Goal: Transaction & Acquisition: Purchase product/service

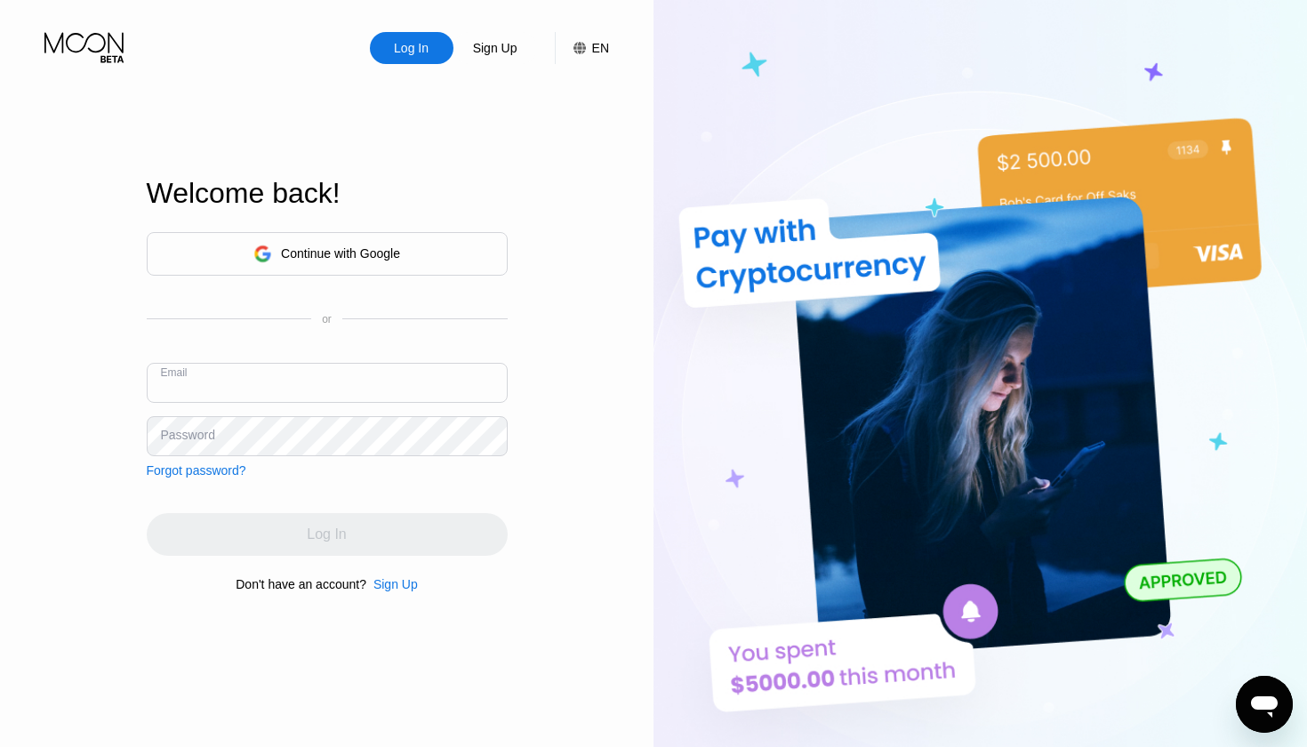
click at [402, 370] on input "text" at bounding box center [327, 383] width 361 height 40
click at [424, 260] on div "Continue with Google" at bounding box center [327, 254] width 361 height 44
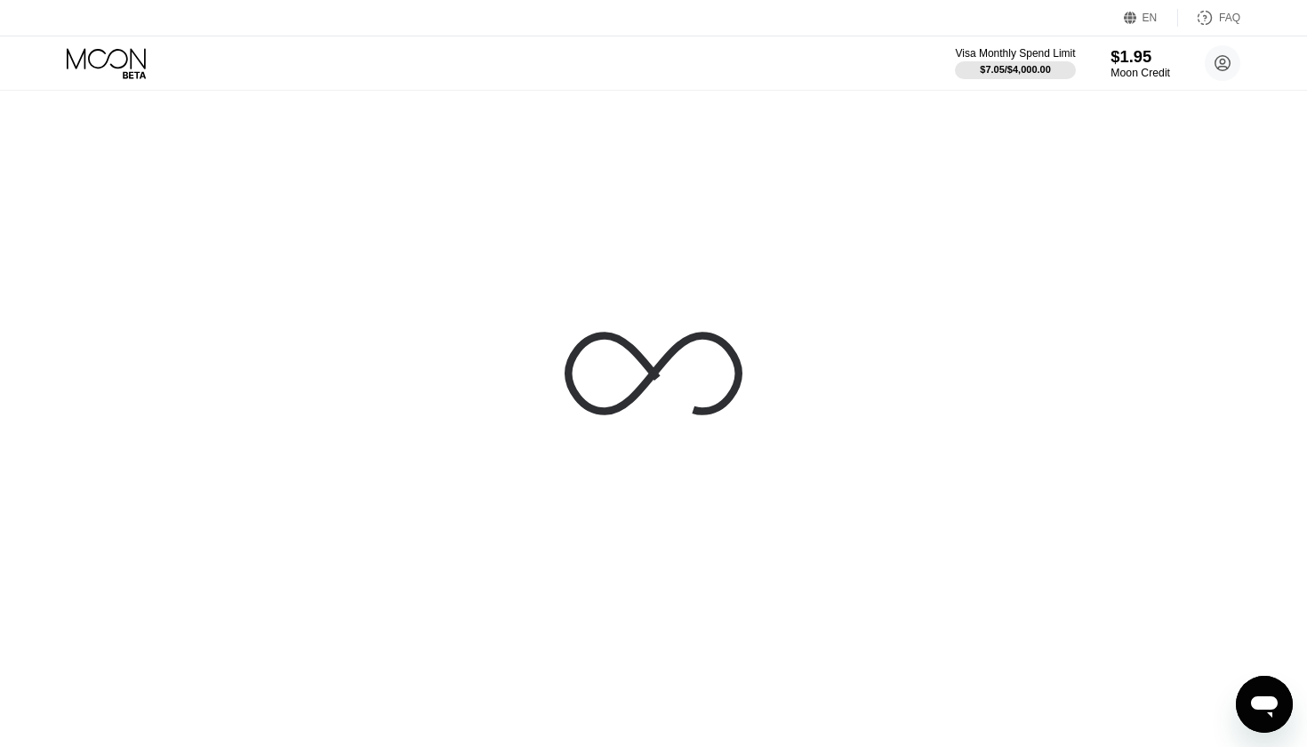
click at [1129, 61] on div "$1.95" at bounding box center [1141, 56] width 60 height 19
click at [111, 76] on icon at bounding box center [108, 63] width 83 height 31
click at [1144, 60] on div "$1.95" at bounding box center [1141, 56] width 60 height 19
click at [663, 379] on icon at bounding box center [654, 374] width 178 height 178
click at [1207, 64] on circle at bounding box center [1223, 63] width 36 height 36
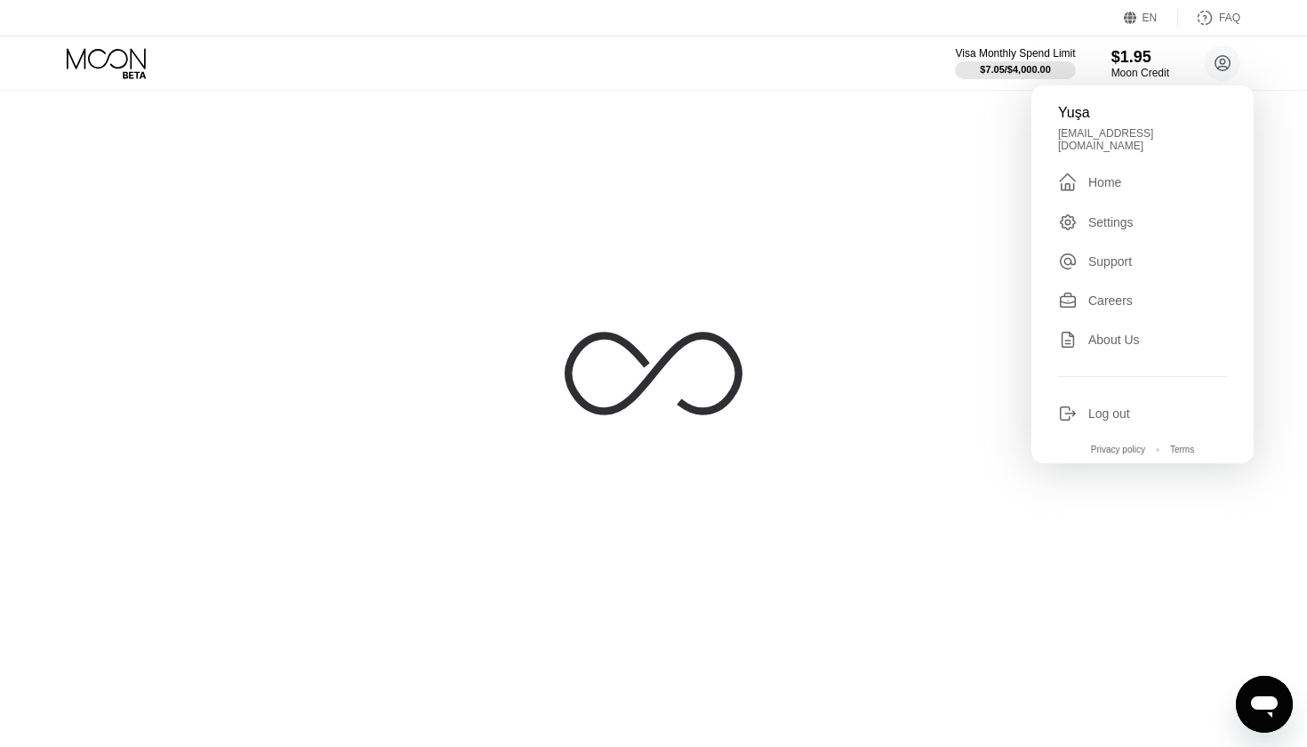
click at [1112, 175] on div "Home" at bounding box center [1104, 182] width 33 height 14
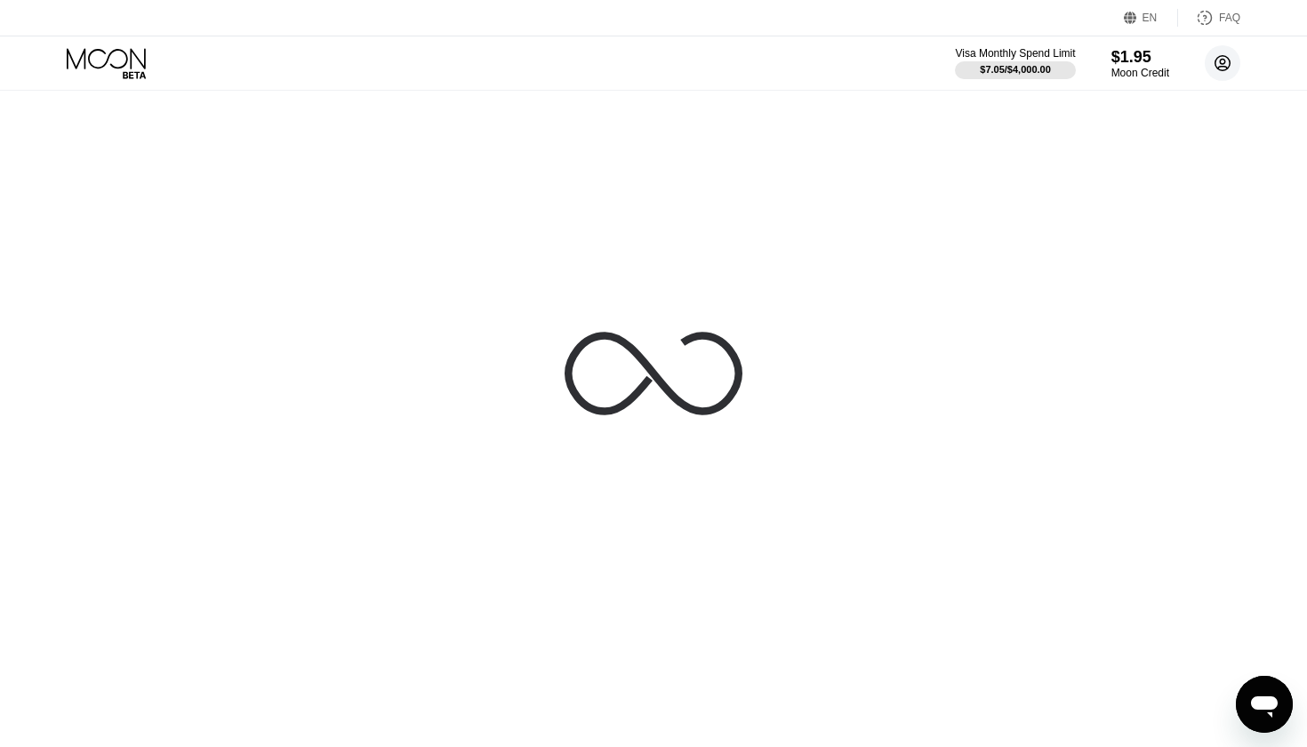
click at [1226, 61] on circle at bounding box center [1223, 63] width 36 height 36
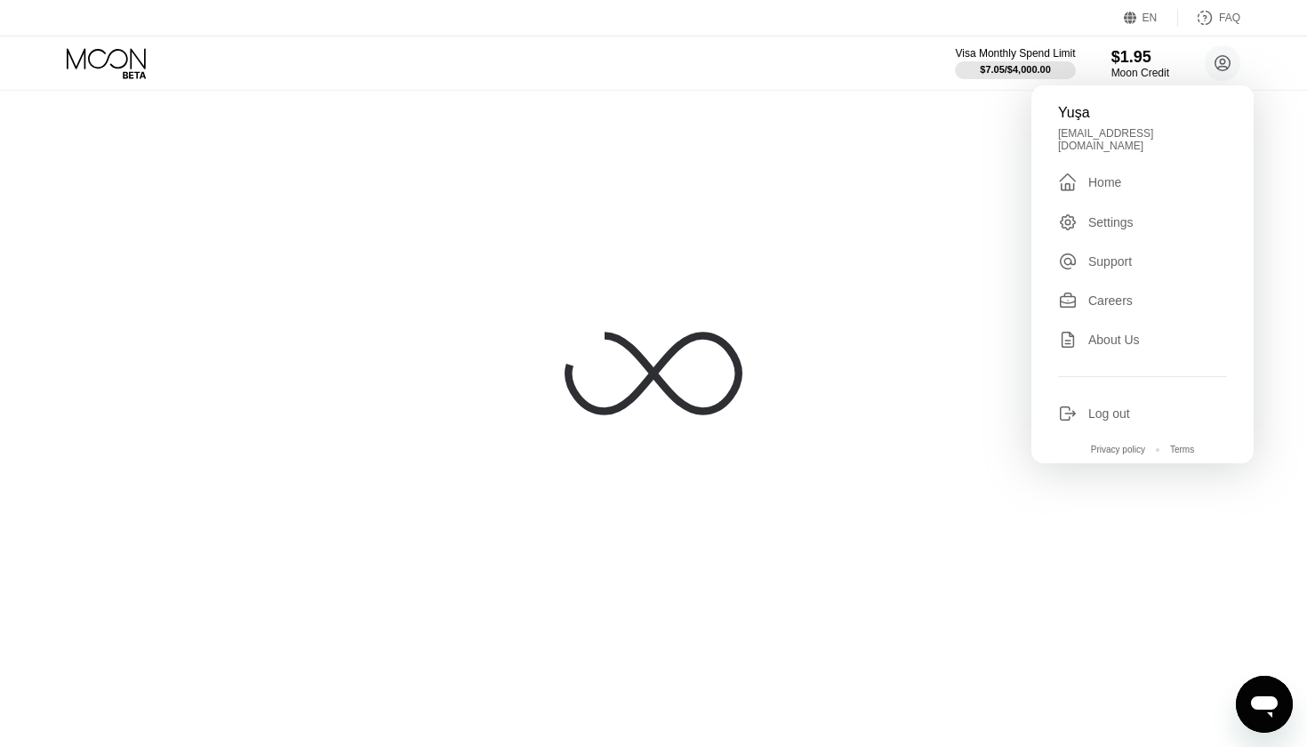
click at [1100, 215] on div "Settings" at bounding box center [1110, 222] width 45 height 14
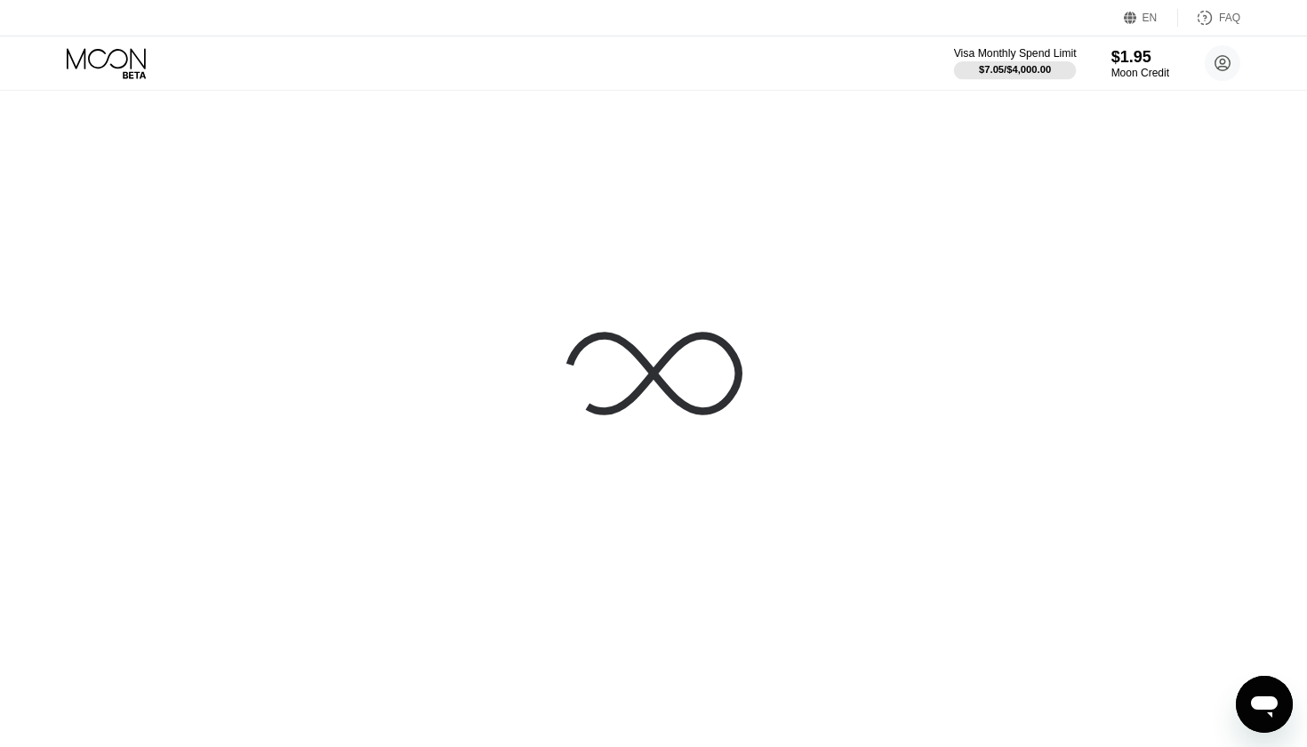
click at [1026, 74] on div "$7.05 / $4,000.00" at bounding box center [1015, 69] width 72 height 11
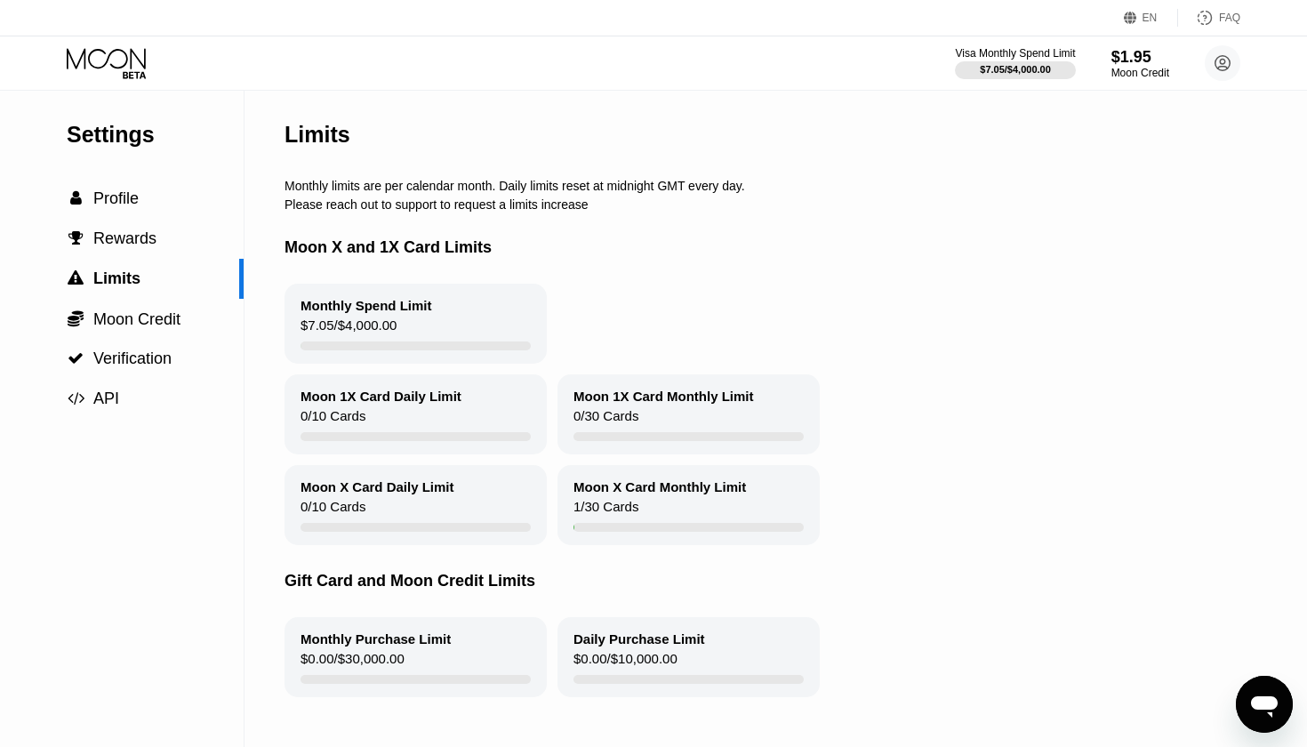
click at [123, 53] on icon at bounding box center [108, 63] width 83 height 31
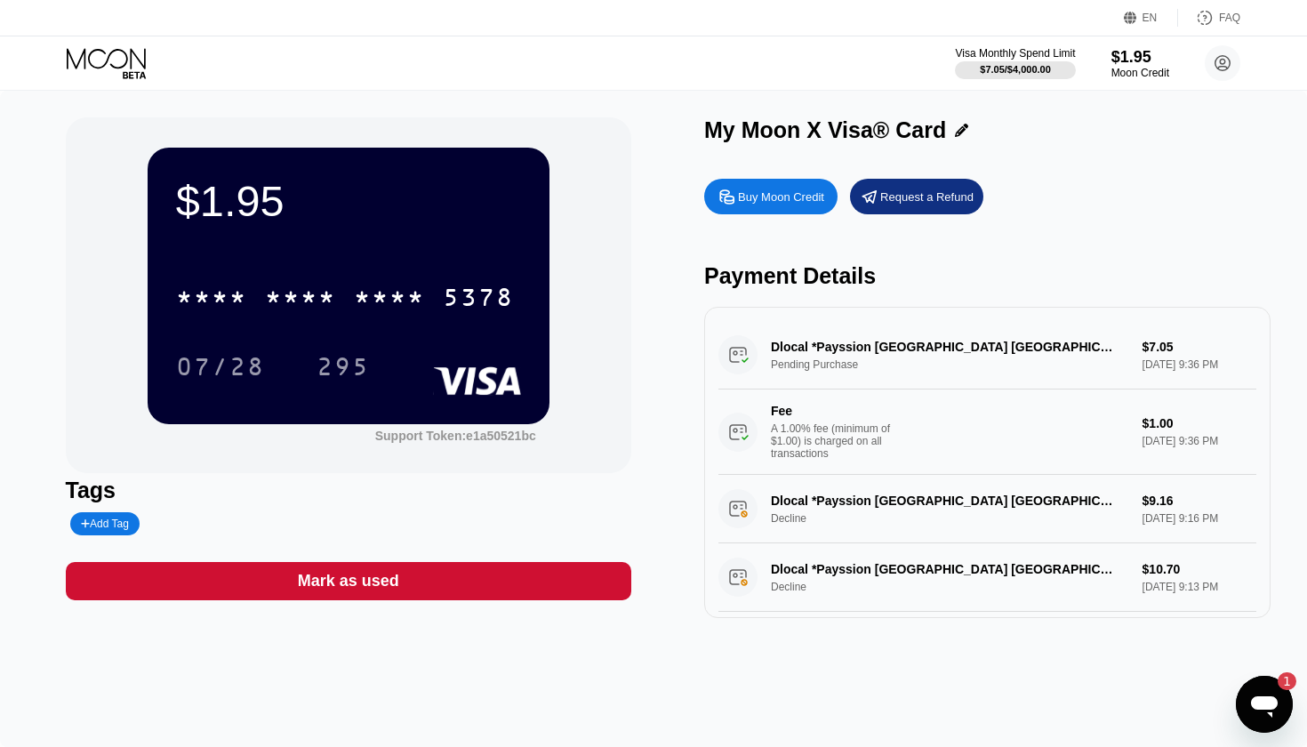
click at [789, 205] on div "Buy Moon Credit" at bounding box center [770, 197] width 133 height 36
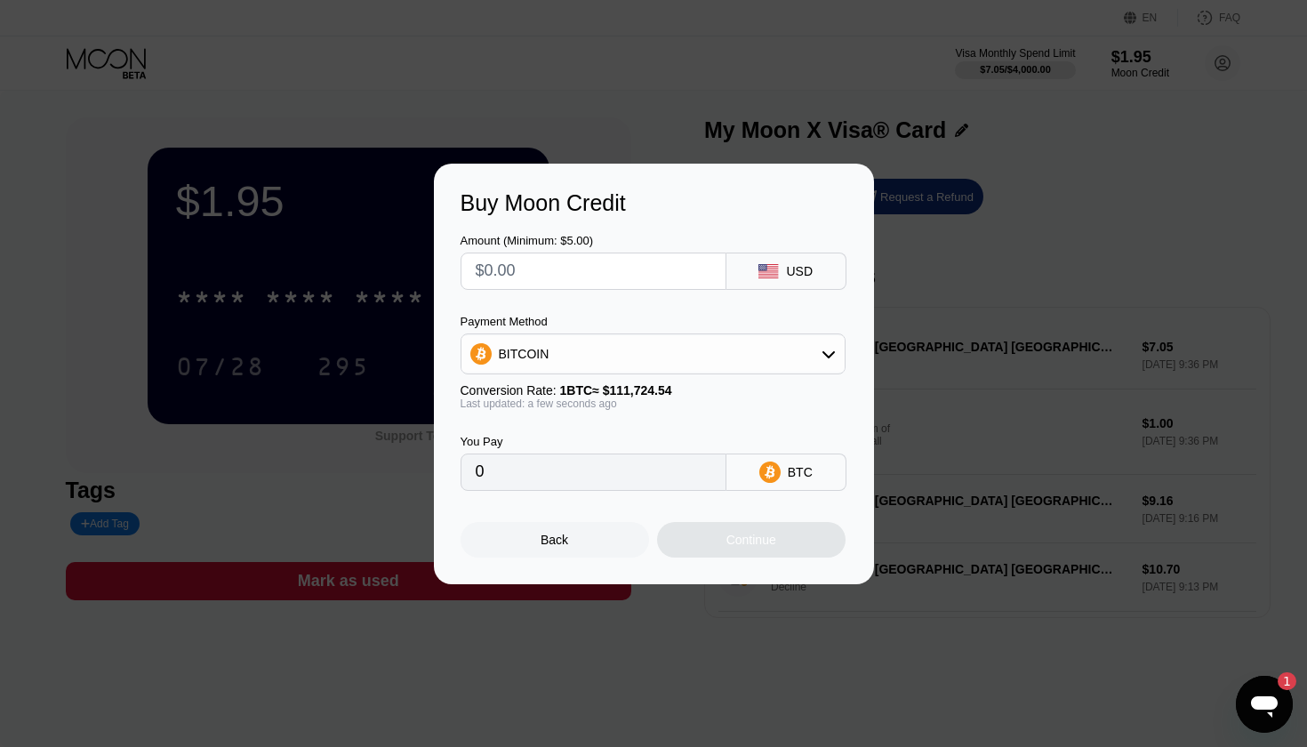
click at [574, 256] on input "text" at bounding box center [594, 271] width 236 height 36
type input "$1"
type input "0.00000896"
type input "$10"
type input "0.00008951"
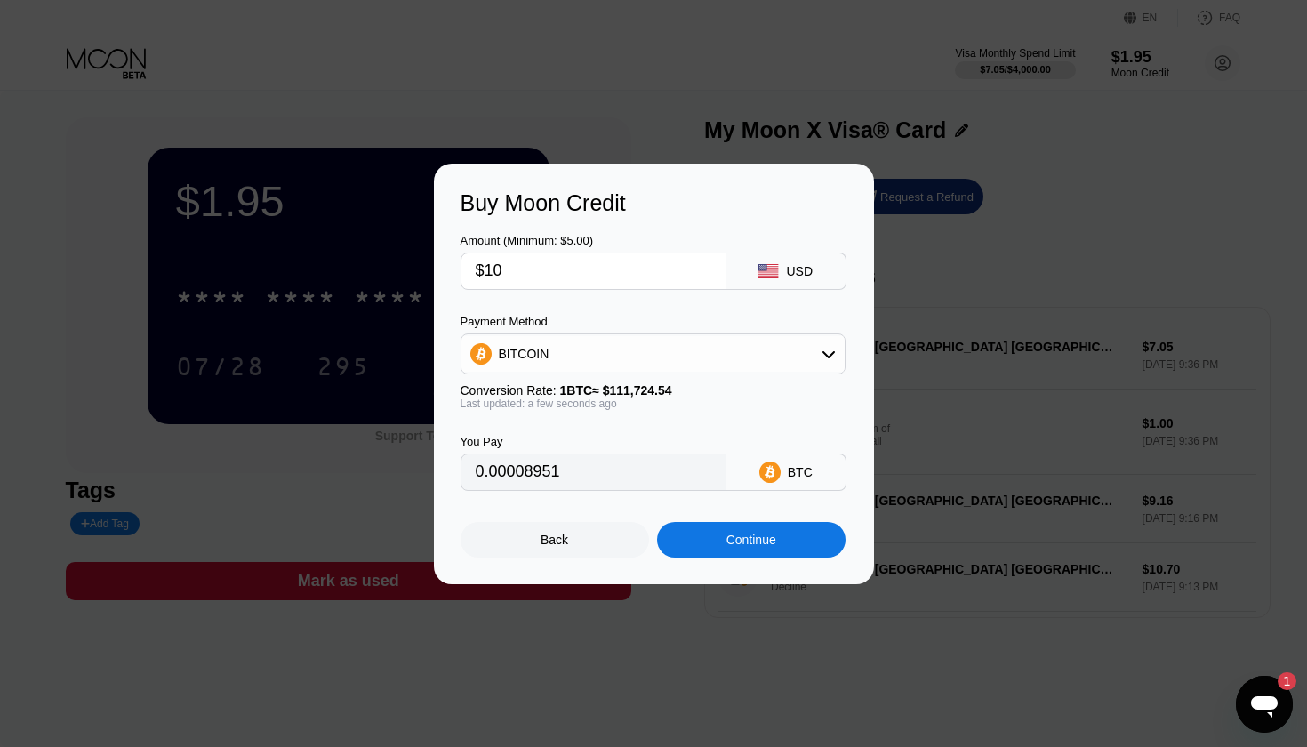
type input "$10"
click at [588, 333] on div "BITCOIN" at bounding box center [653, 353] width 385 height 41
click at [585, 347] on div "BITCOIN" at bounding box center [652, 354] width 383 height 36
click at [569, 432] on div "USDT on TRON" at bounding box center [653, 442] width 374 height 36
type input "10.10"
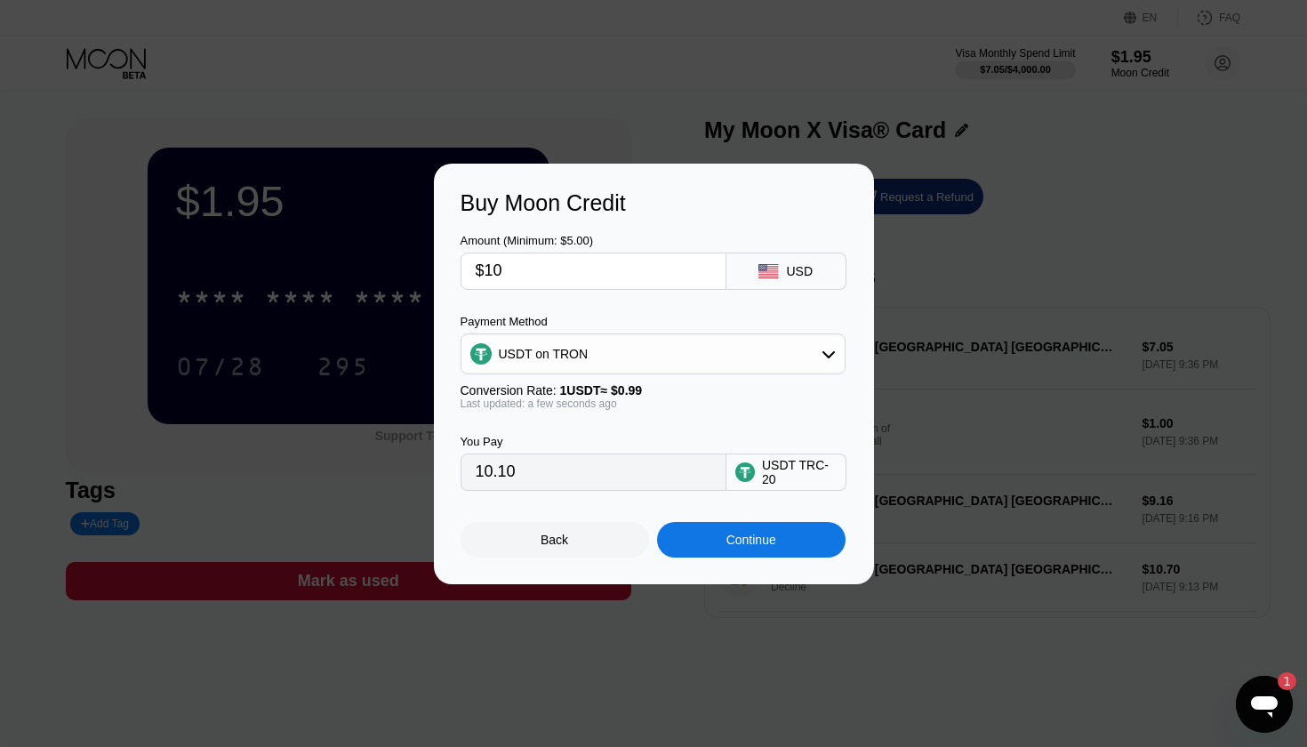
click at [666, 410] on div "Last updated: a few seconds ago" at bounding box center [653, 403] width 385 height 12
drag, startPoint x: 559, startPoint y: 470, endPoint x: 468, endPoint y: 470, distance: 91.6
click at [468, 470] on div "10.10" at bounding box center [594, 471] width 266 height 37
click at [774, 530] on div "Continue" at bounding box center [751, 540] width 189 height 36
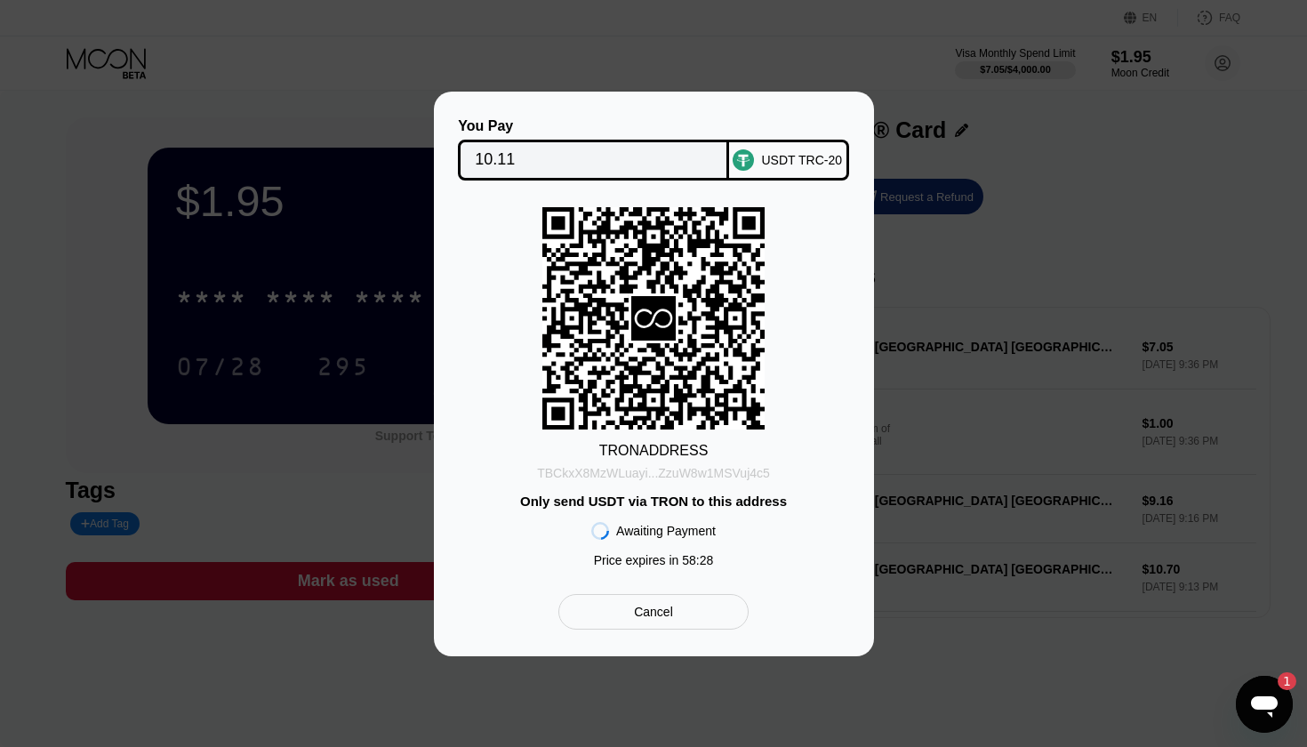
click at [750, 475] on div "TBCkxX8MzWLuayi...ZzuW8w1MSVuj4c5" at bounding box center [653, 473] width 233 height 14
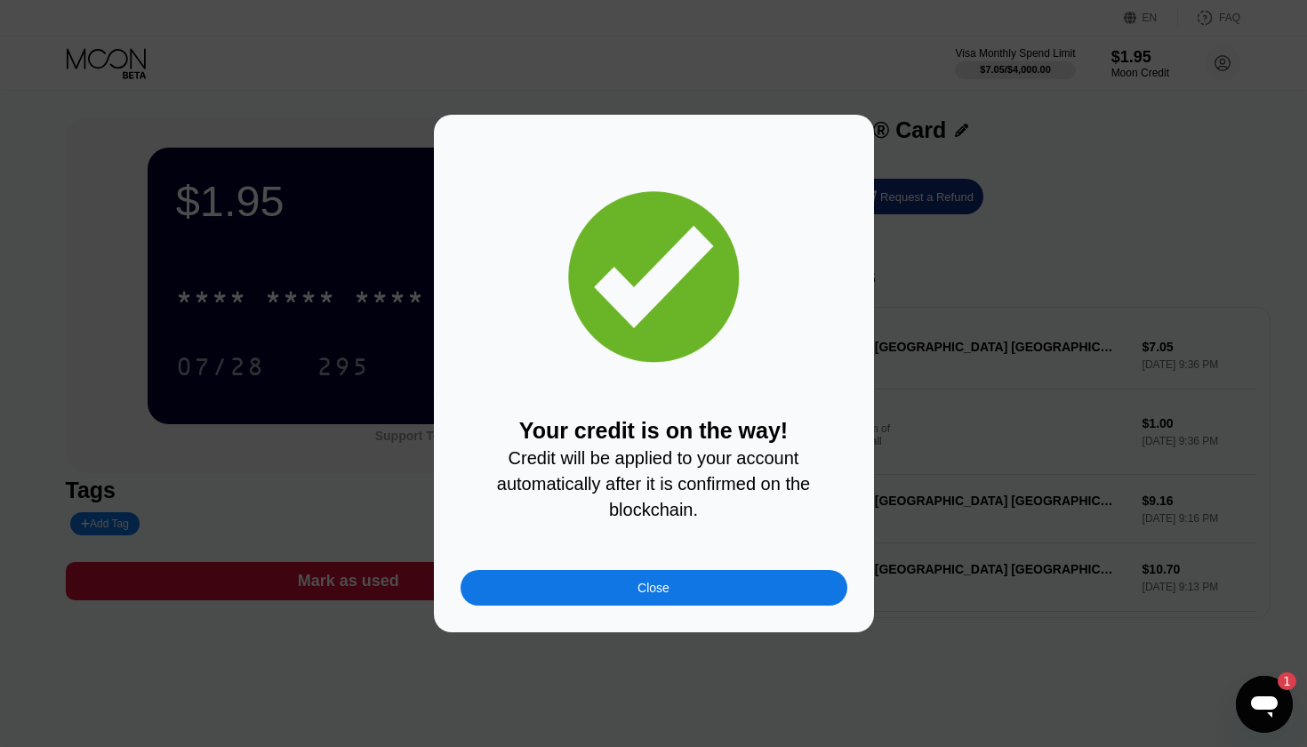
click at [645, 569] on div "Your credit is on the way! Credit will be applied to your account automatically…" at bounding box center [654, 373] width 387 height 464
click at [645, 575] on div "Close" at bounding box center [654, 588] width 387 height 36
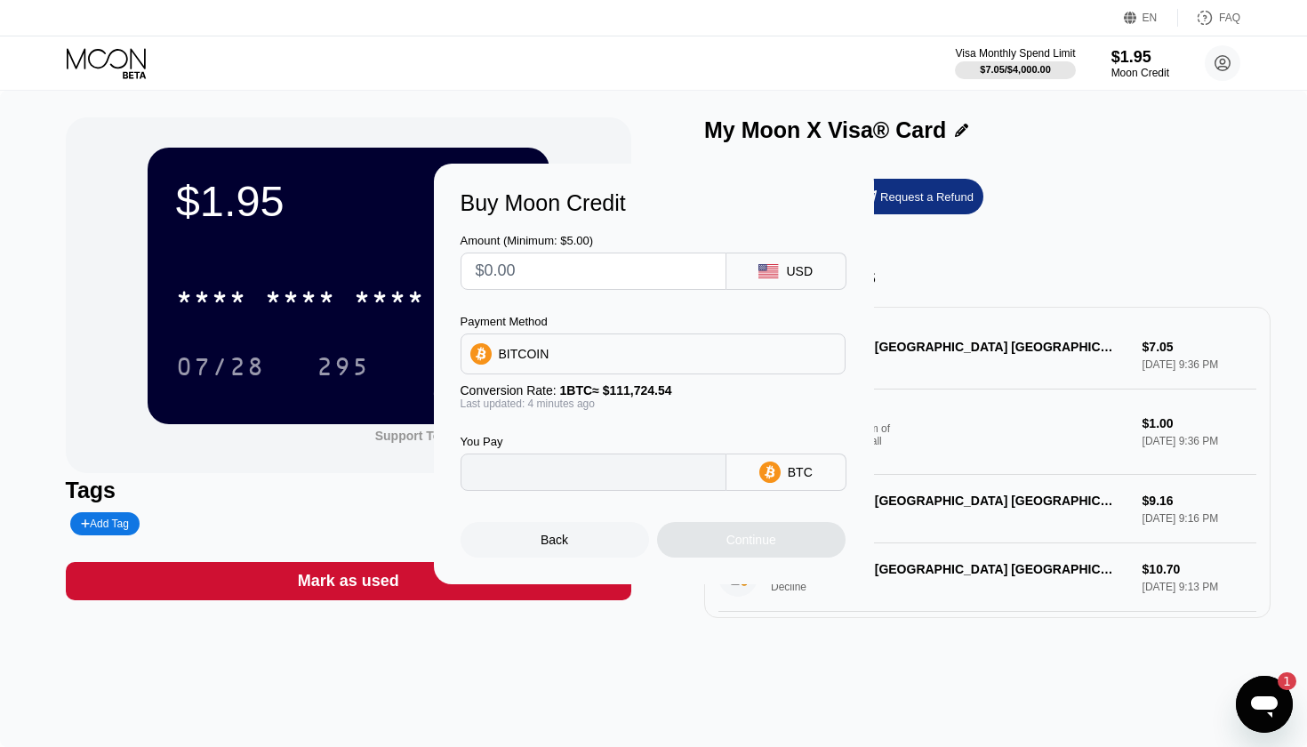
type input "0"
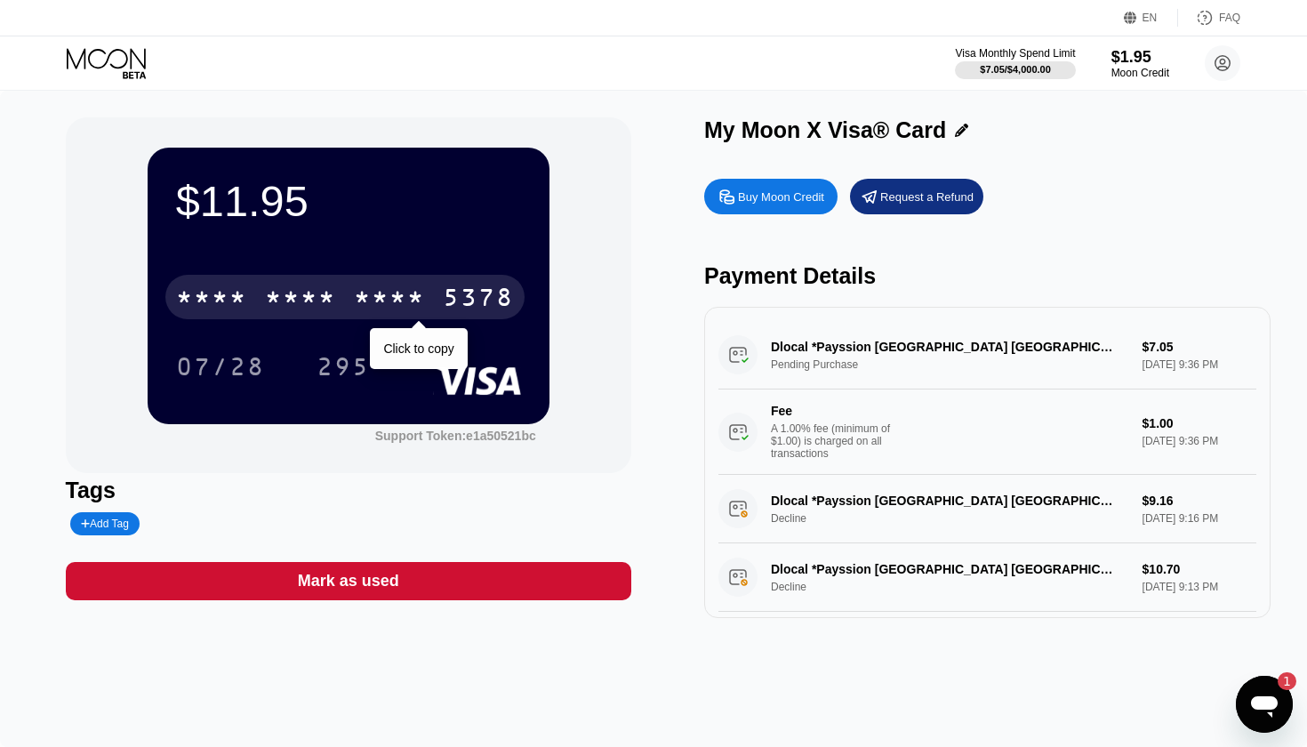
click at [434, 293] on div "* * * * * * * * * * * * 5378" at bounding box center [344, 297] width 359 height 44
click at [434, 293] on div "4513 6500 2680 5378" at bounding box center [344, 297] width 359 height 44
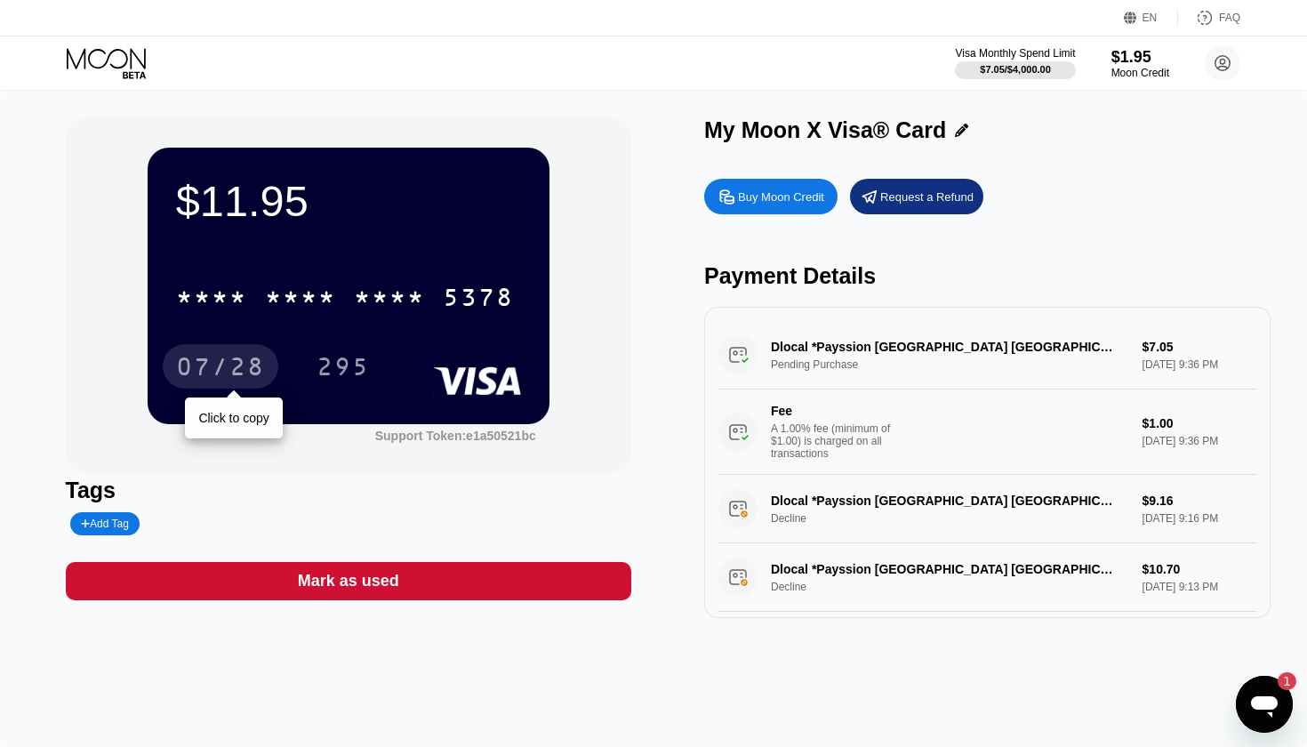
click at [225, 360] on div "07/28" at bounding box center [220, 369] width 89 height 28
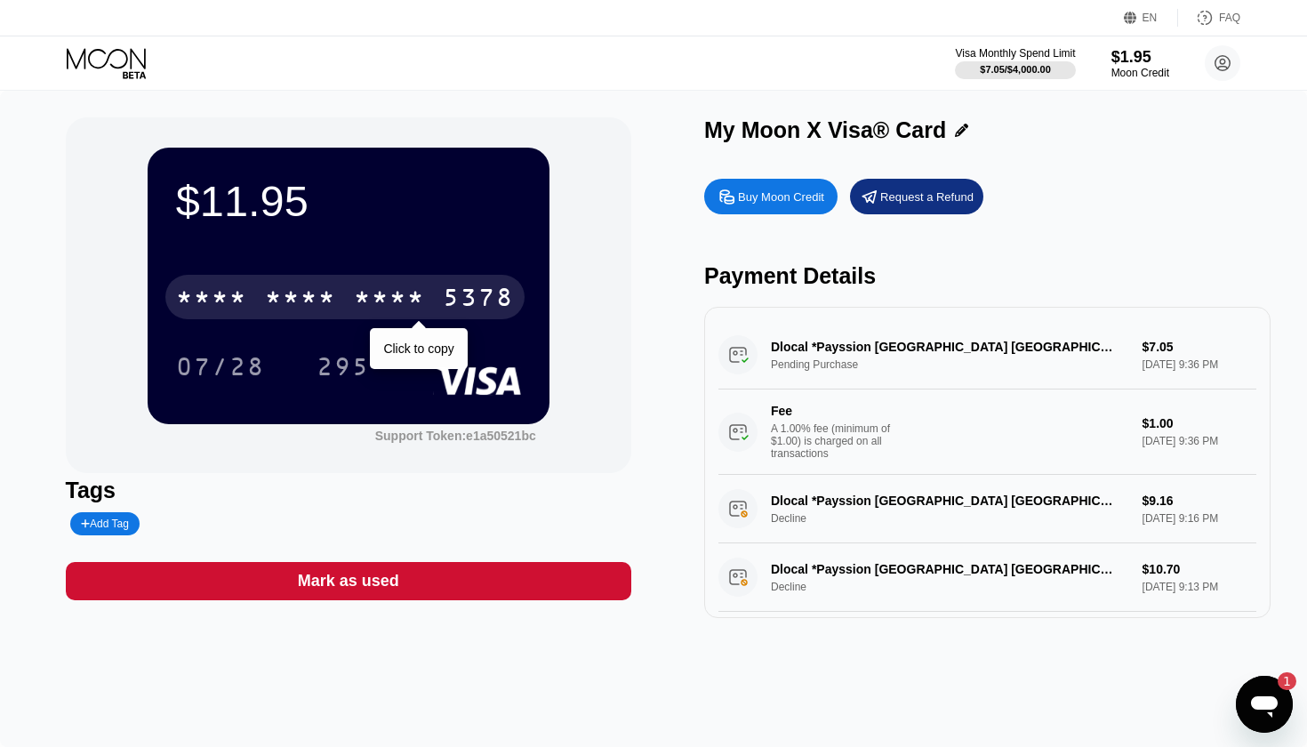
click at [405, 289] on div "* * * *" at bounding box center [389, 299] width 71 height 28
click at [405, 289] on div "2680" at bounding box center [389, 299] width 71 height 28
click at [400, 297] on div "* * * *" at bounding box center [389, 299] width 71 height 28
click at [400, 297] on div "2680" at bounding box center [389, 299] width 71 height 28
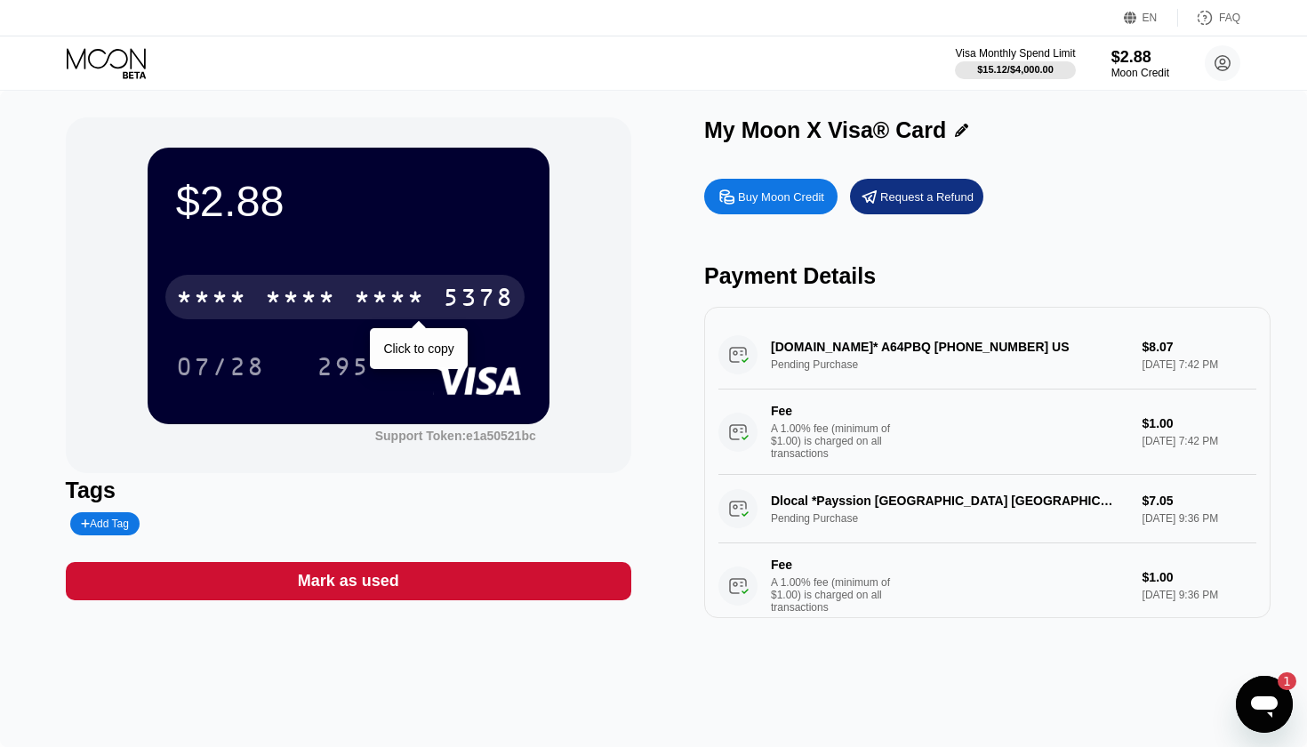
click at [354, 293] on div "* * * *" at bounding box center [389, 299] width 71 height 28
click at [354, 293] on div "2680" at bounding box center [389, 299] width 71 height 28
